Goal: Task Accomplishment & Management: Use online tool/utility

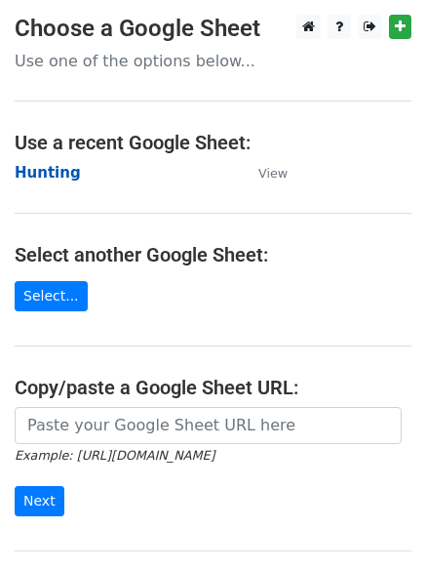
click at [52, 164] on strong "Hunting" at bounding box center [48, 173] width 66 height 18
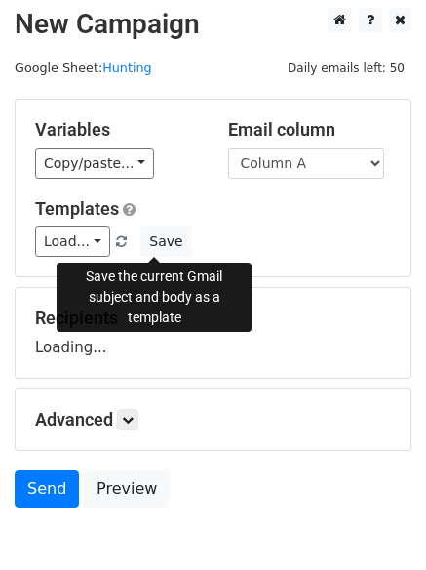
scroll to position [110, 0]
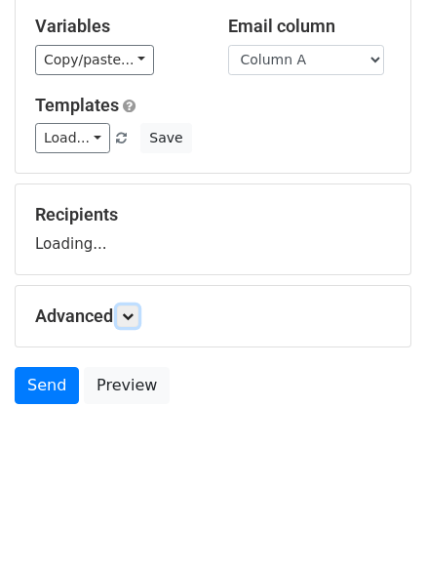
drag, startPoint x: 132, startPoint y: 322, endPoint x: 194, endPoint y: 323, distance: 62.4
click at [132, 321] on link at bounding box center [127, 315] width 21 height 21
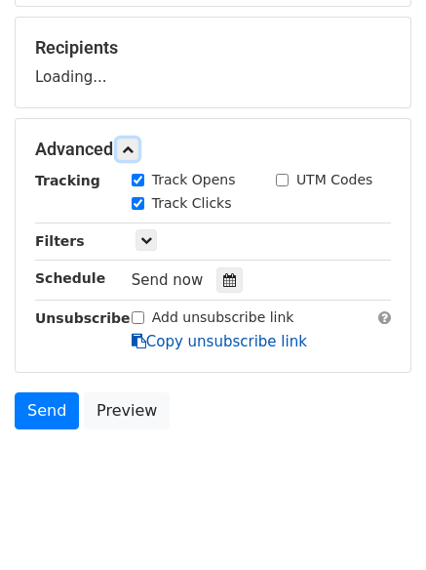
scroll to position [296, 0]
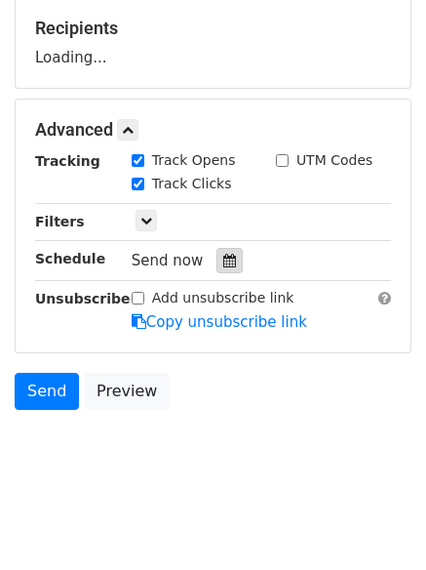
click at [223, 259] on icon at bounding box center [229, 261] width 13 height 14
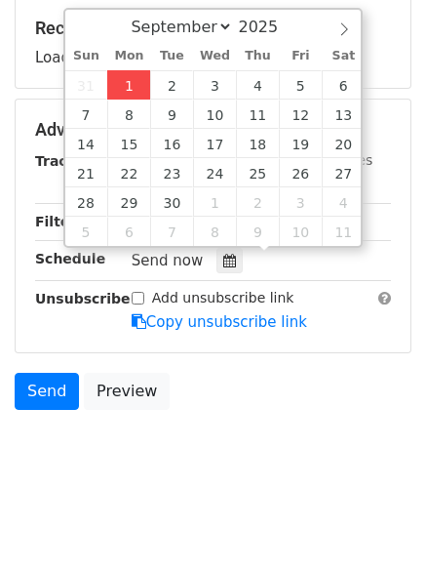
type input "2025-09-01 12:03"
type input "03"
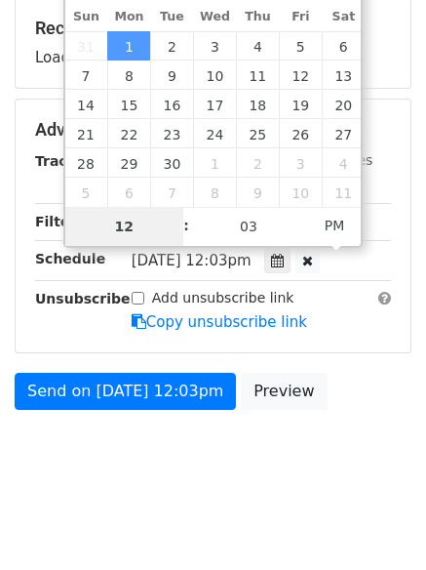
type input "4"
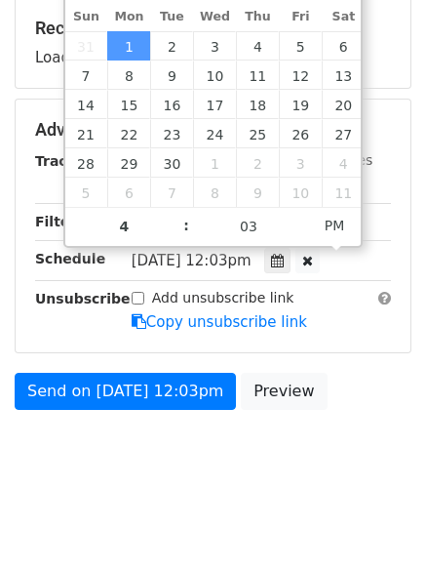
type input "2025-09-01 16:03"
click at [219, 448] on body "New Campaign Daily emails left: 50 Google Sheet: Hunting Variables Copy/paste..…" at bounding box center [213, 107] width 426 height 779
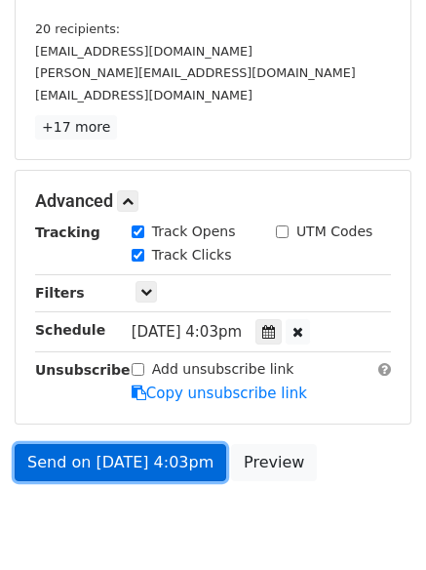
click at [125, 451] on link "Send on Sep 1 at 4:03pm" at bounding box center [121, 462] width 212 height 37
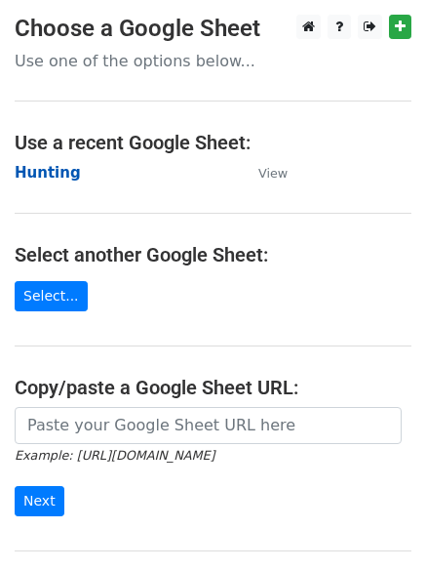
click at [46, 167] on strong "Hunting" at bounding box center [48, 173] width 66 height 18
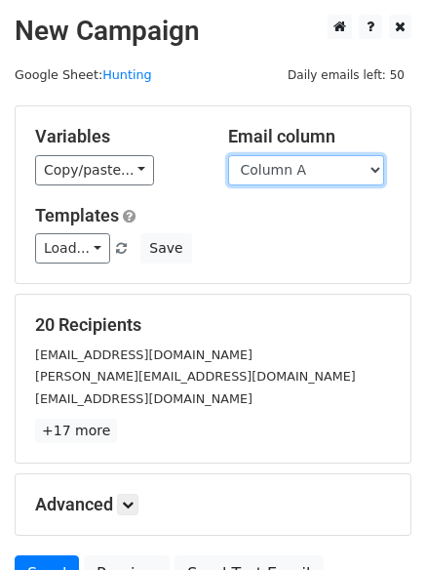
drag, startPoint x: 0, startPoint y: 0, endPoint x: 293, endPoint y: 177, distance: 341.7
click at [292, 173] on select "Column A Column B Column C Column D Column E" at bounding box center [306, 170] width 156 height 30
select select "Column B"
click at [228, 155] on select "Column A Column B Column C Column D Column E" at bounding box center [306, 170] width 156 height 30
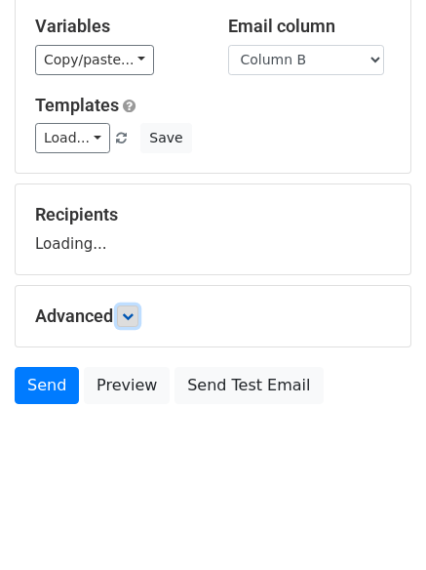
click at [134, 319] on icon at bounding box center [128, 316] width 12 height 12
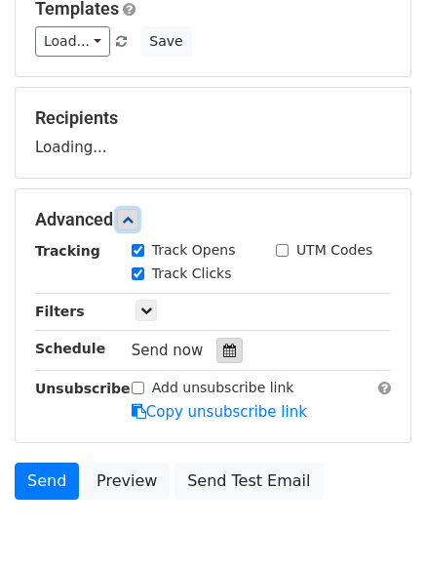
scroll to position [301, 0]
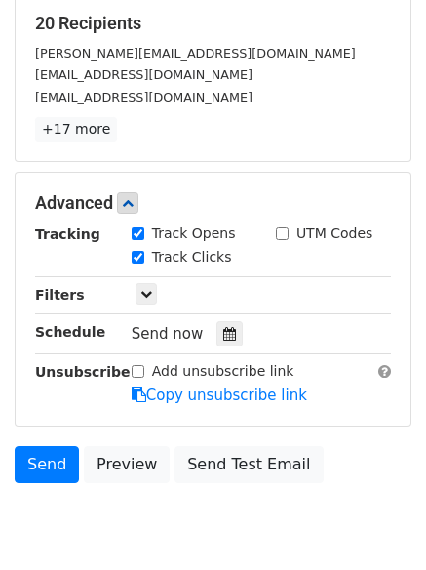
click at [222, 321] on div "Send now" at bounding box center [246, 334] width 229 height 26
click at [223, 329] on icon at bounding box center [229, 334] width 13 height 14
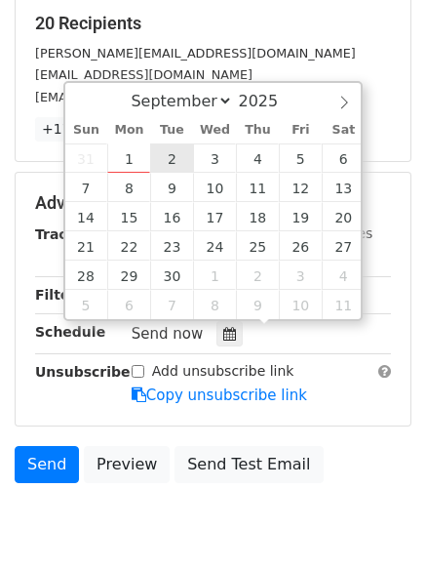
type input "2025-09-02 12:00"
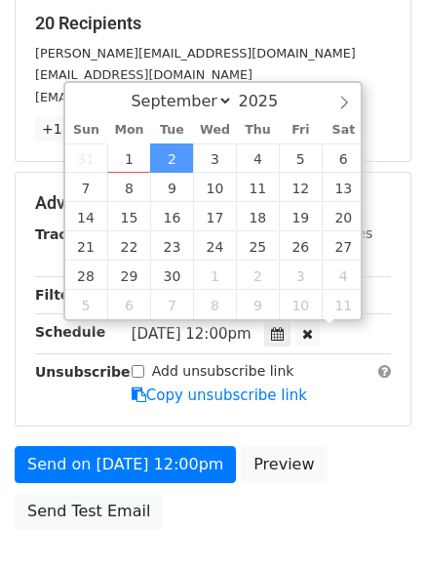
scroll to position [1, 0]
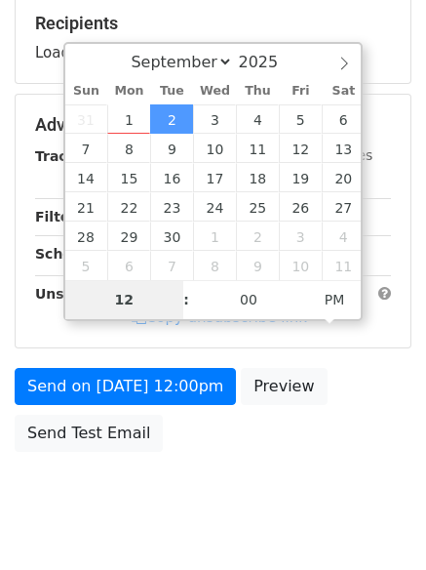
type input "5"
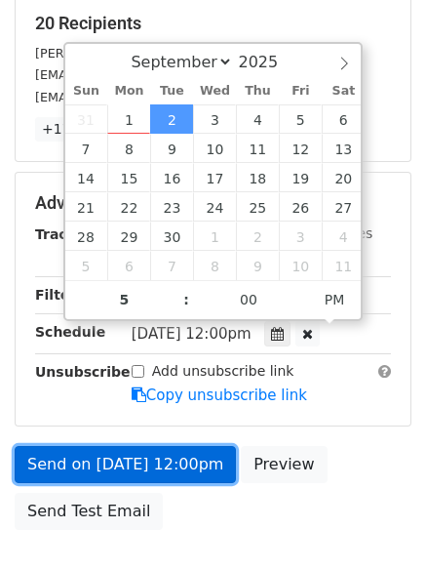
type input "2025-09-02 17:00"
click at [135, 454] on link "Send on Sep 2 at 12:00pm" at bounding box center [125, 464] width 221 height 37
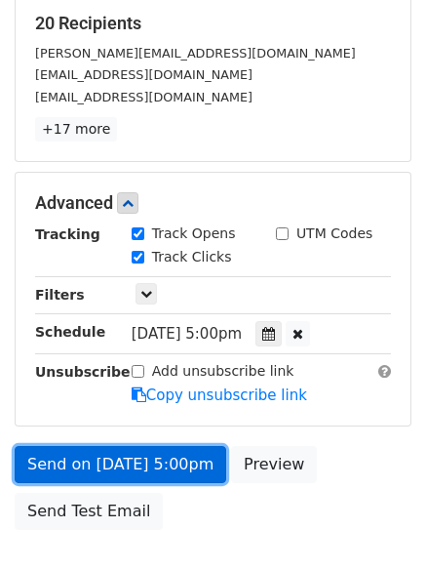
click at [143, 456] on link "Send on Sep 2 at 5:00pm" at bounding box center [121, 464] width 212 height 37
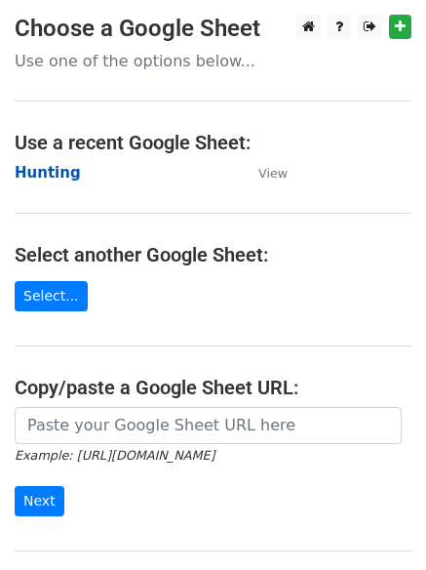
click at [44, 170] on strong "Hunting" at bounding box center [48, 173] width 66 height 18
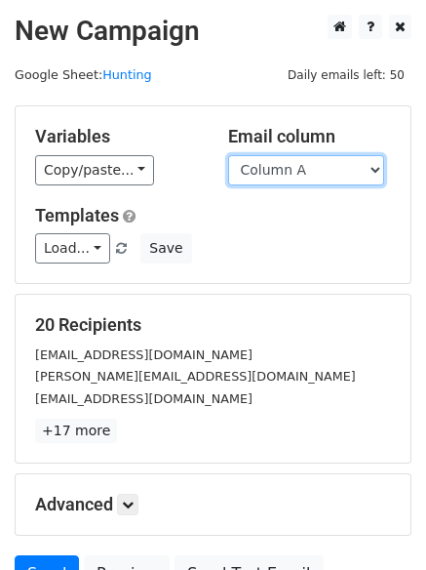
drag, startPoint x: 0, startPoint y: 0, endPoint x: 321, endPoint y: 171, distance: 363.4
click at [321, 171] on select "Column A Column B Column C Column D Column E" at bounding box center [306, 170] width 156 height 30
click at [228, 155] on select "Column A Column B Column C Column D Column E" at bounding box center [306, 170] width 156 height 30
click at [307, 269] on div "Variables Copy/paste... {{Column A}} {{Column B}} {{Column C}} {{Column D}} {{C…" at bounding box center [213, 194] width 395 height 177
click at [293, 172] on select "Column A Column B Column C Column D Column E" at bounding box center [306, 170] width 156 height 30
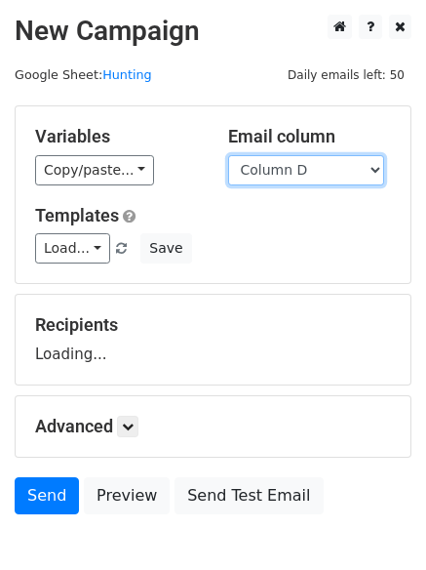
select select "Column C"
click at [228, 155] on select "Column A Column B Column C Column D Column E" at bounding box center [306, 170] width 156 height 30
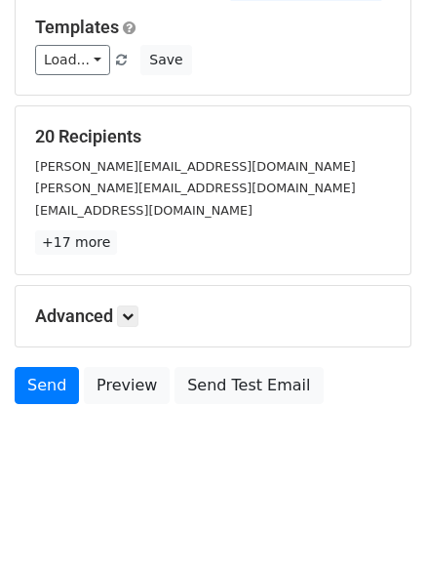
scroll to position [110, 0]
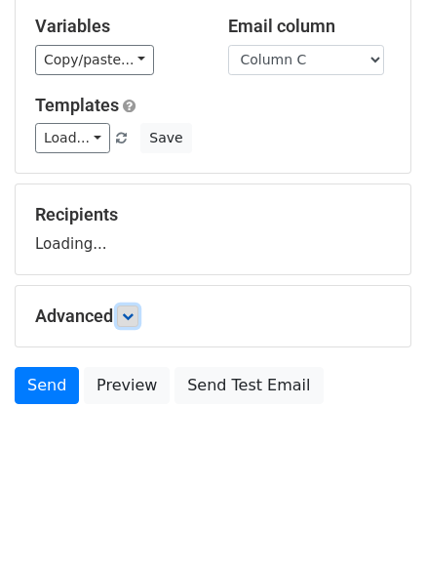
drag, startPoint x: 130, startPoint y: 311, endPoint x: 141, endPoint y: 317, distance: 13.1
click at [131, 311] on icon at bounding box center [128, 316] width 12 height 12
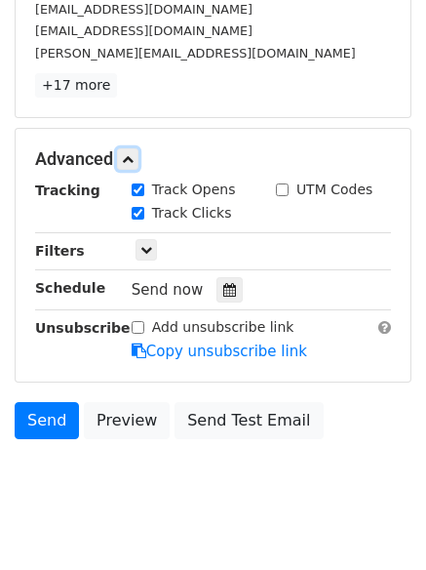
scroll to position [379, 0]
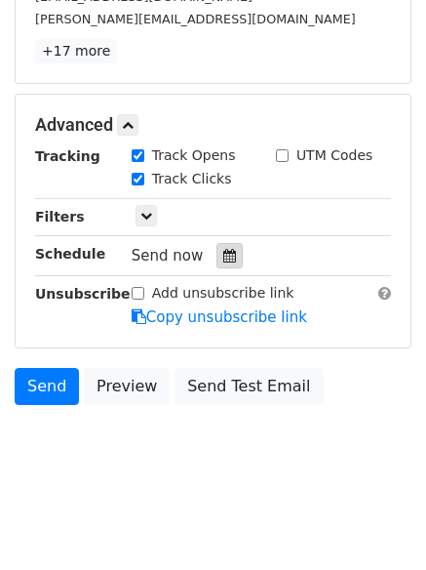
click at [223, 254] on icon at bounding box center [229, 256] width 13 height 14
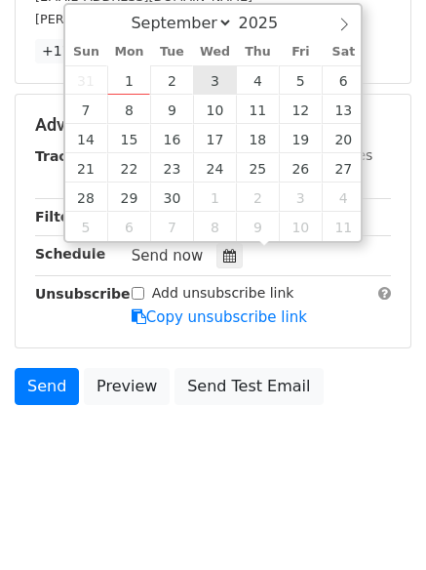
type input "2025-09-03 12:00"
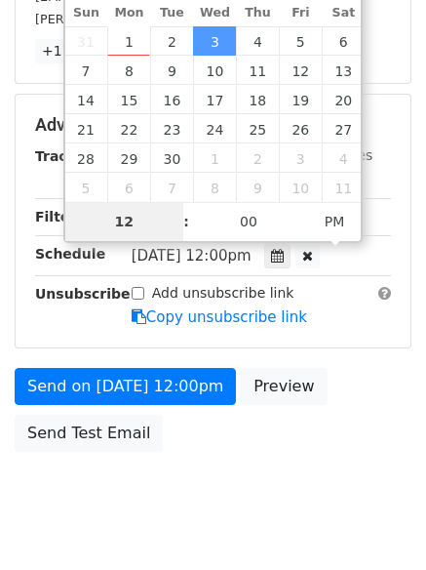
scroll to position [348, 0]
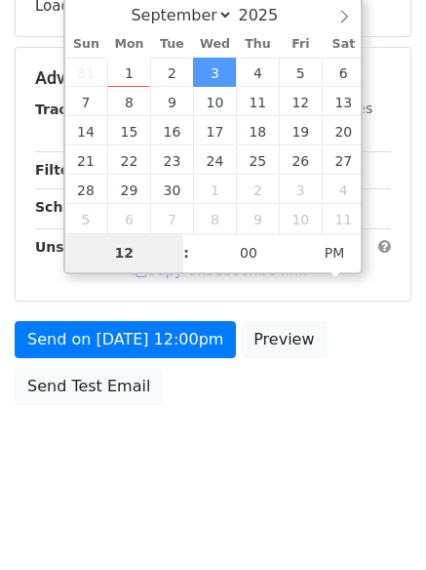
type input "6"
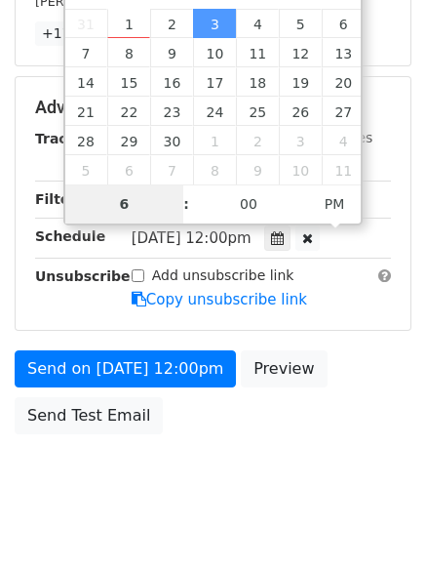
scroll to position [426, 0]
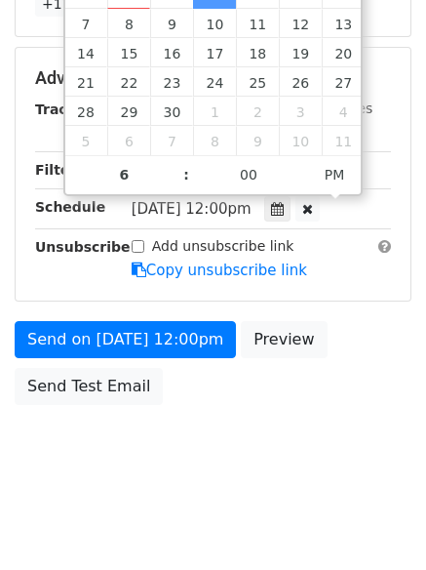
type input "2025-09-03 18:00"
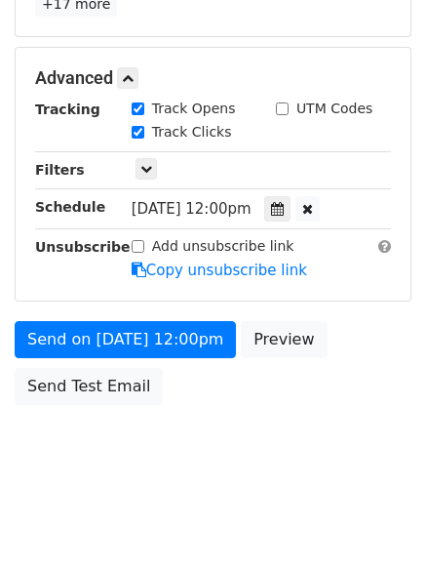
click at [228, 432] on body "New Campaign Daily emails left: 50 Google Sheet: Hunting Variables Copy/paste..…" at bounding box center [213, 40] width 426 height 904
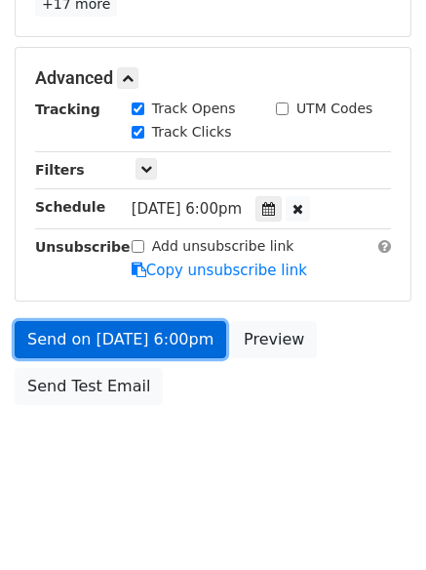
click at [132, 335] on link "Send on Sep 3 at 6:00pm" at bounding box center [121, 339] width 212 height 37
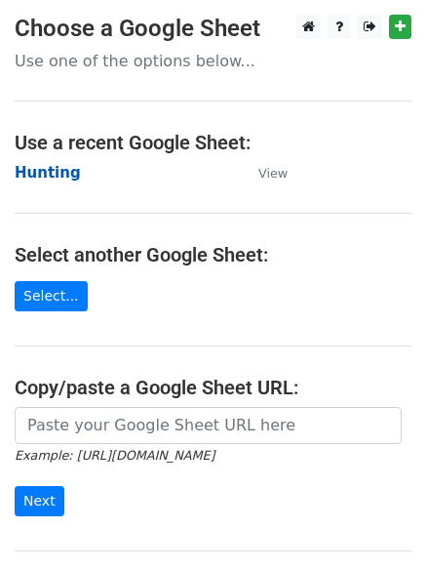
click at [50, 175] on strong "Hunting" at bounding box center [48, 173] width 66 height 18
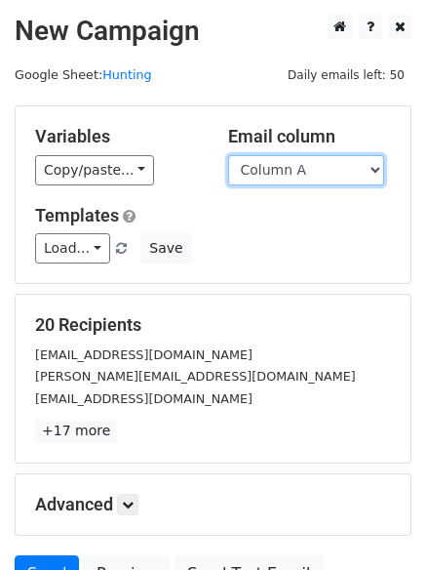
drag, startPoint x: 0, startPoint y: 0, endPoint x: 300, endPoint y: 167, distance: 343.6
click at [300, 167] on select "Column A Column B Column C Column D Column E" at bounding box center [306, 170] width 156 height 30
select select "Column D"
click at [228, 155] on select "Column A Column B Column C Column D Column E" at bounding box center [306, 170] width 156 height 30
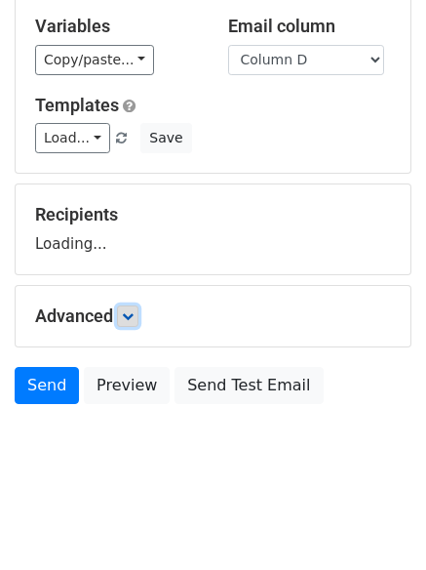
click at [127, 326] on link at bounding box center [127, 315] width 21 height 21
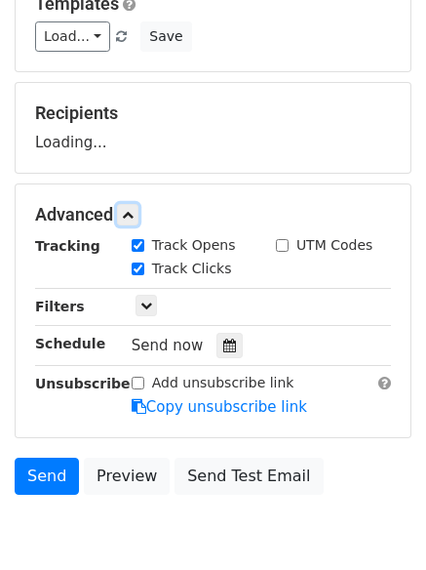
scroll to position [298, 0]
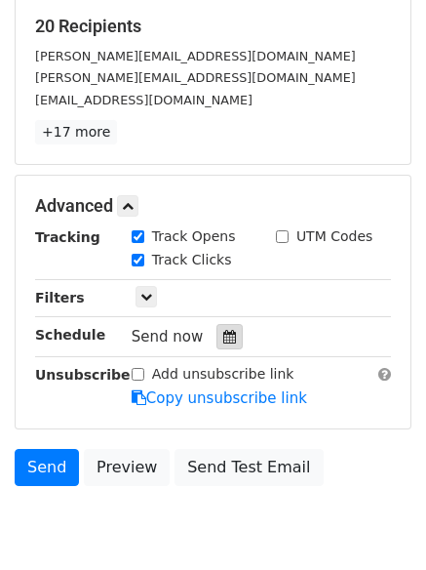
click at [220, 328] on div at bounding box center [230, 336] width 26 height 25
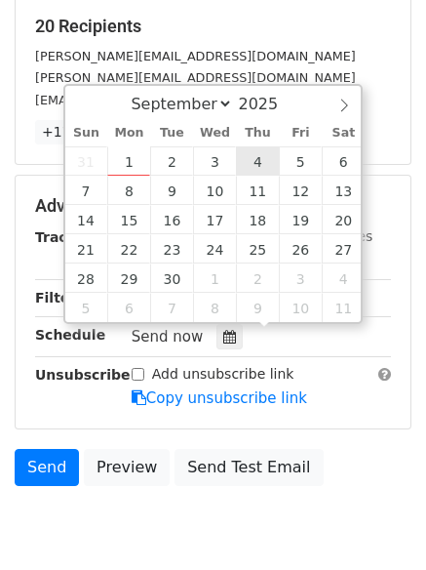
type input "2025-09-04 12:00"
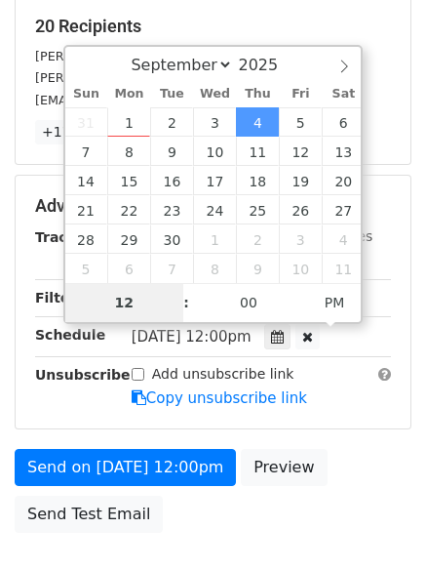
type input "7"
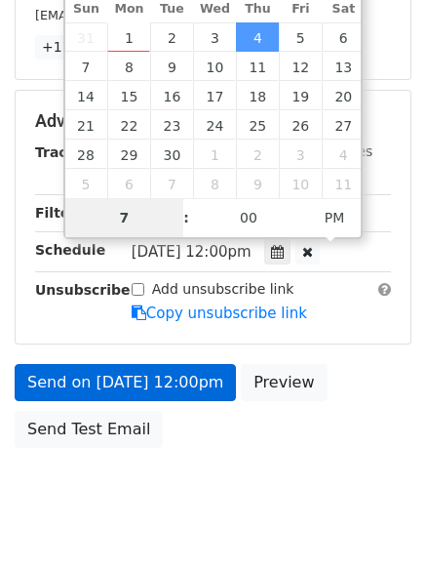
scroll to position [426, 0]
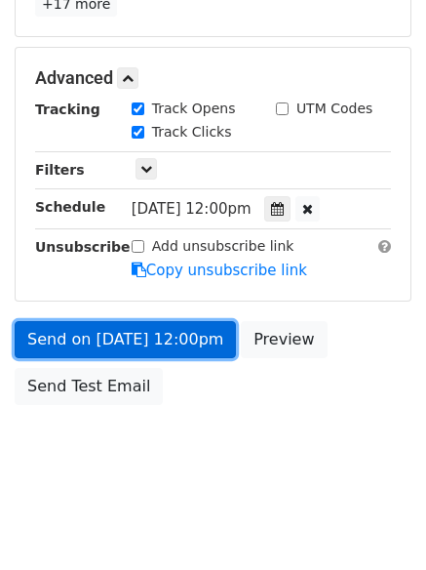
type input "2025-09-04 19:00"
click at [135, 337] on link "Send on Sep 4 at 12:00pm" at bounding box center [125, 339] width 221 height 37
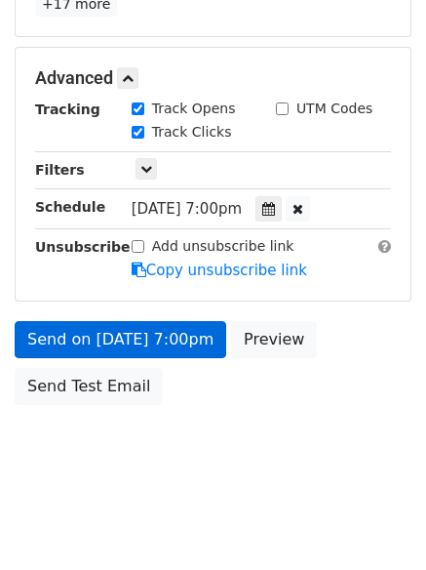
scroll to position [348, 0]
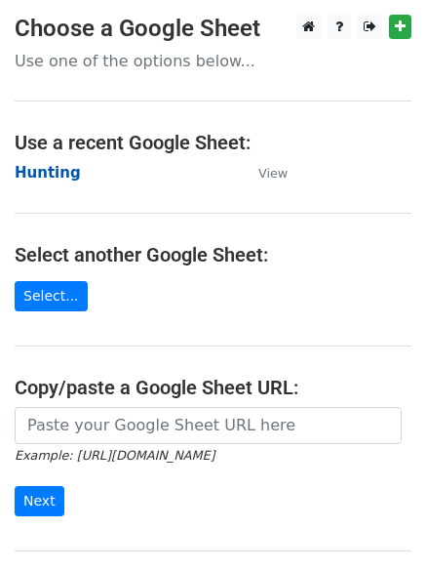
click at [59, 174] on strong "Hunting" at bounding box center [48, 173] width 66 height 18
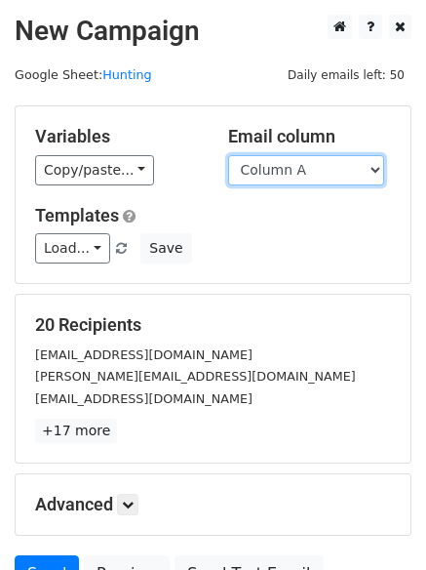
click at [311, 176] on select "Column A Column B Column C Column D Column E" at bounding box center [306, 170] width 156 height 30
select select "Column E"
click at [228, 155] on select "Column A Column B Column C Column D Column E" at bounding box center [306, 170] width 156 height 30
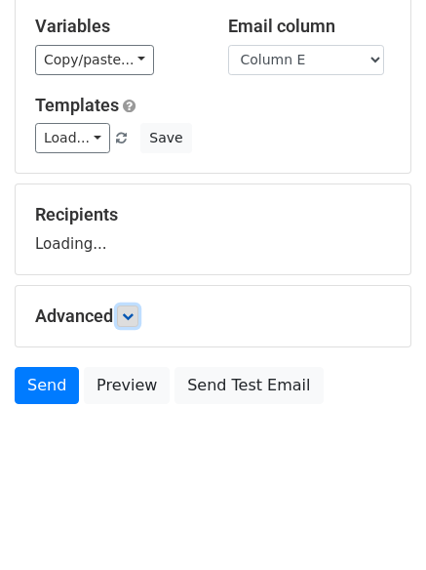
click at [125, 318] on link at bounding box center [127, 315] width 21 height 21
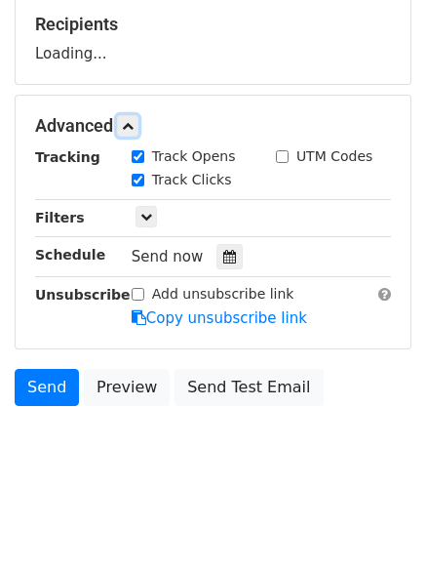
scroll to position [301, 0]
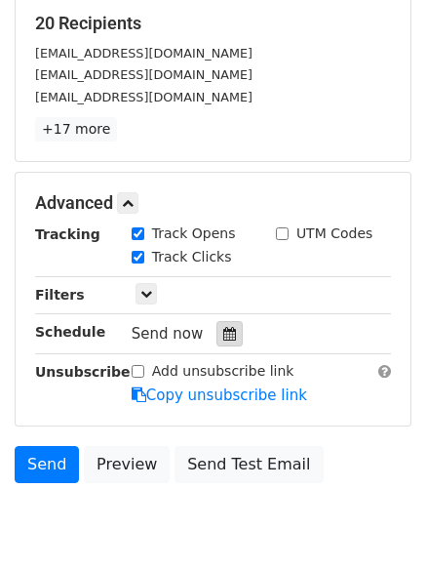
click at [223, 331] on icon at bounding box center [229, 334] width 13 height 14
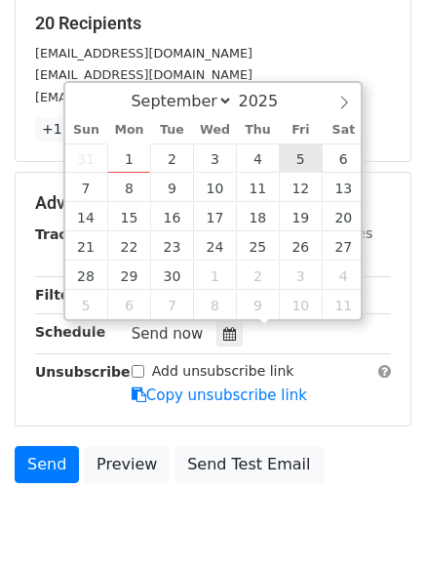
type input "[DATE] 12:00"
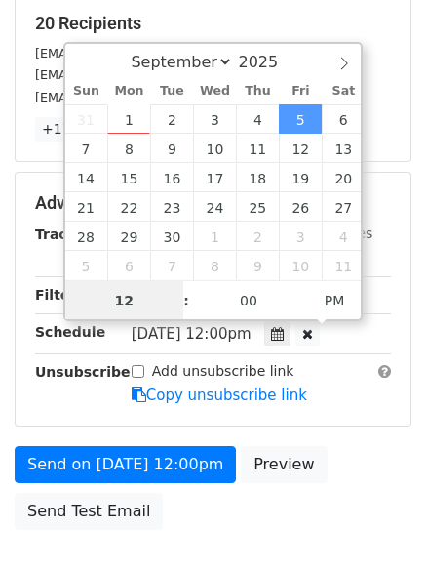
scroll to position [1, 0]
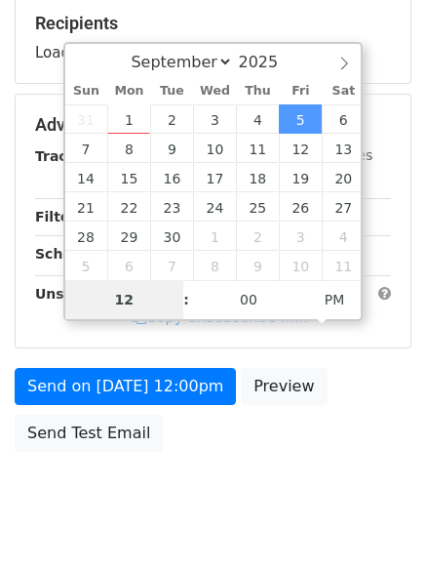
type input "8"
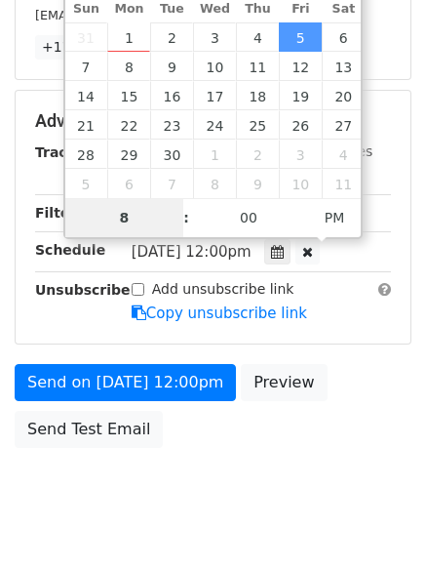
scroll to position [426, 0]
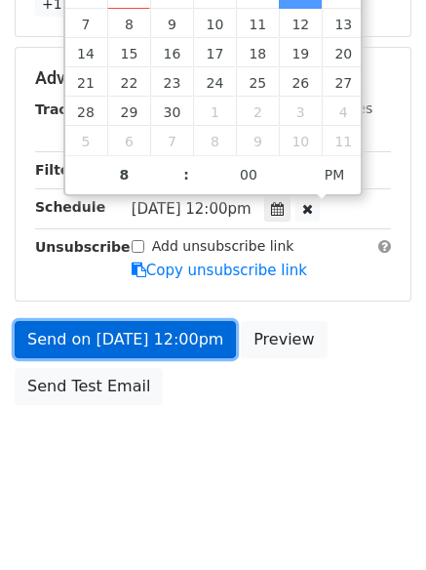
type input "[DATE] 20:00"
click at [102, 329] on link "Send on [DATE] 12:00pm" at bounding box center [125, 339] width 221 height 37
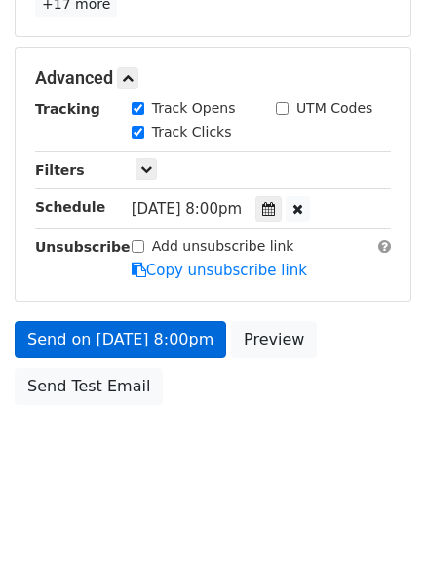
scroll to position [348, 0]
